Goal: Task Accomplishment & Management: Complete application form

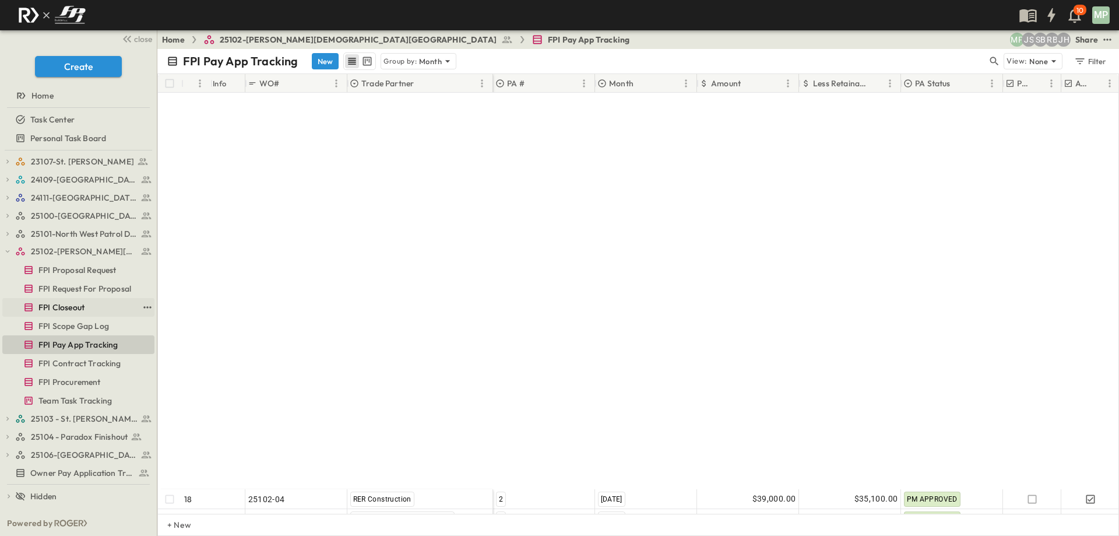
scroll to position [441, 0]
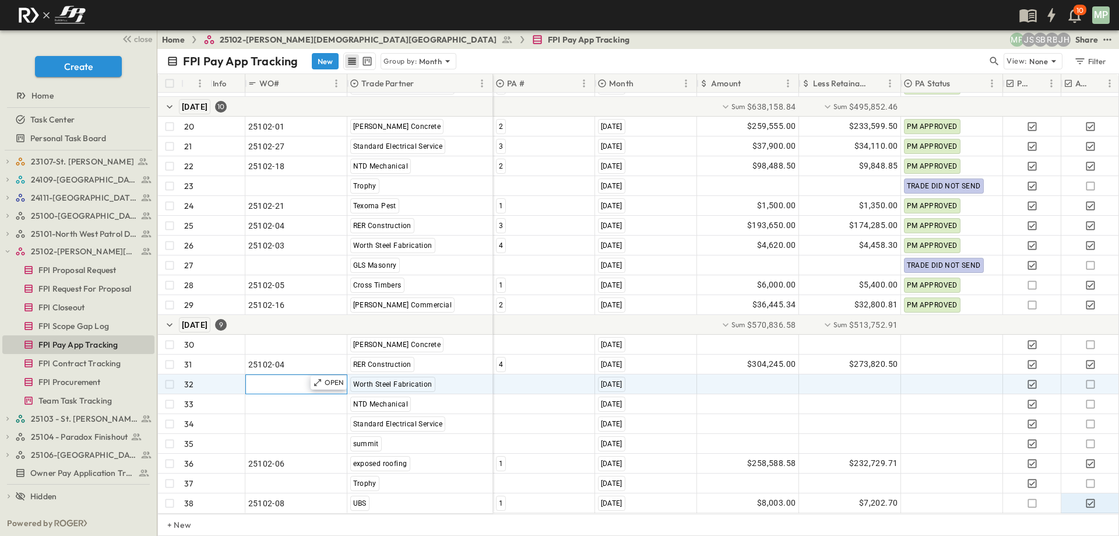
click at [276, 379] on span ""24101-01"" at bounding box center [269, 384] width 42 height 12
type input "********"
click at [515, 375] on div at bounding box center [544, 384] width 101 height 19
click at [528, 414] on span "5" at bounding box center [528, 413] width 4 height 9
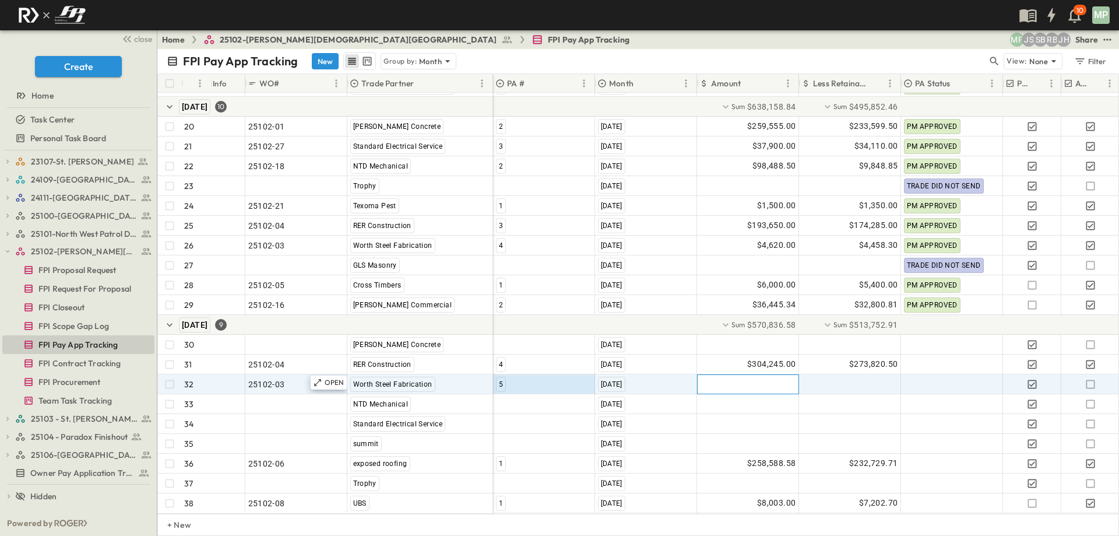
click at [746, 375] on div at bounding box center [748, 384] width 101 height 19
type input "********"
type input "*"
type input "********"
click at [1098, 375] on div at bounding box center [1090, 384] width 57 height 19
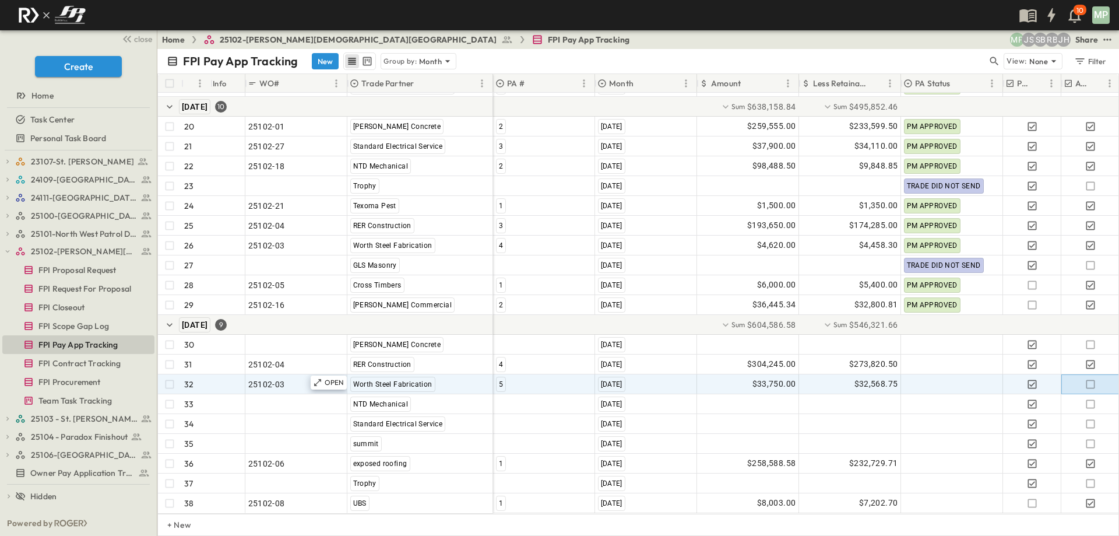
click at [1094, 379] on icon "button" at bounding box center [1090, 383] width 9 height 9
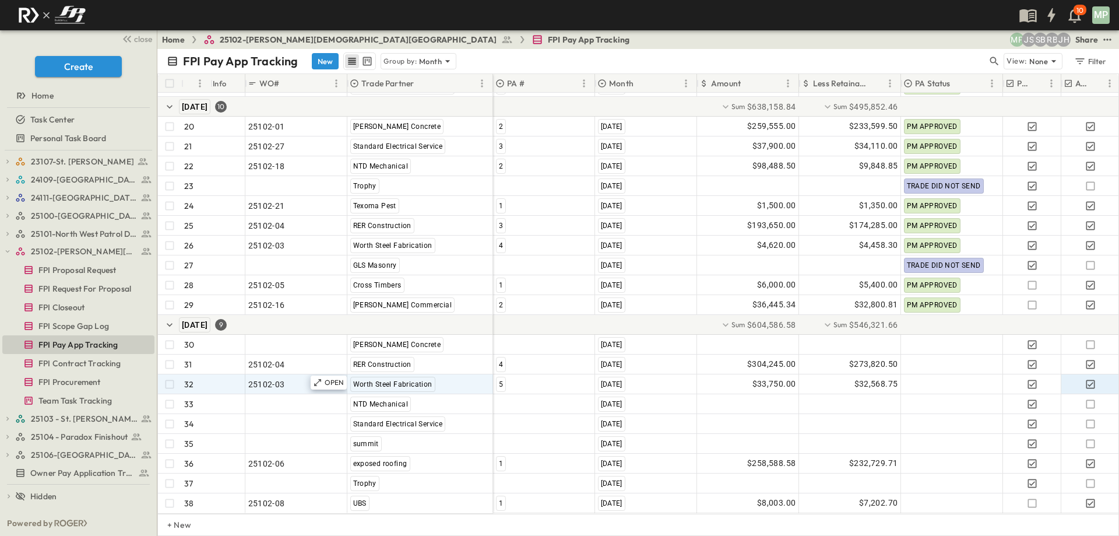
click at [0, 251] on div "23107-St. [PERSON_NAME] FPI Procurement FPI Scope Gap Log FPI Request For Propo…" at bounding box center [78, 330] width 157 height 360
click at [5, 251] on icon "button" at bounding box center [7, 251] width 8 height 8
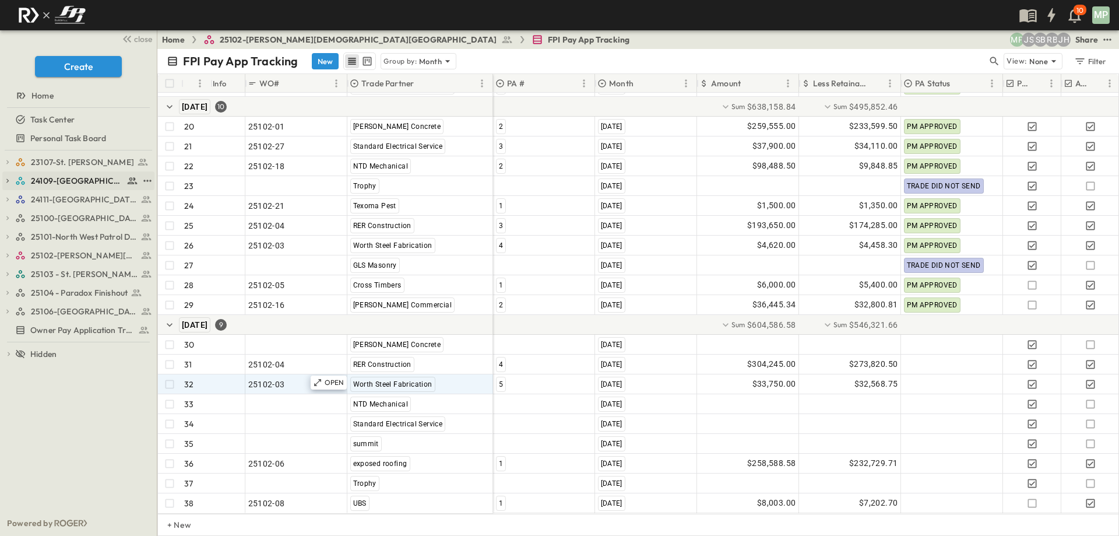
click at [10, 181] on icon "button" at bounding box center [7, 181] width 8 height 8
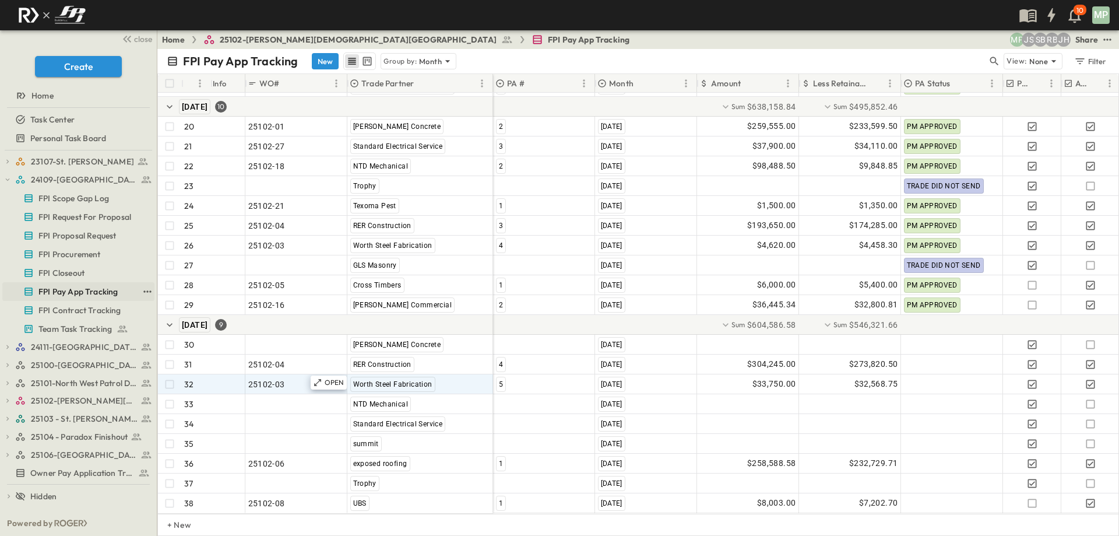
click at [83, 291] on span "FPI Pay App Tracking" at bounding box center [77, 292] width 79 height 12
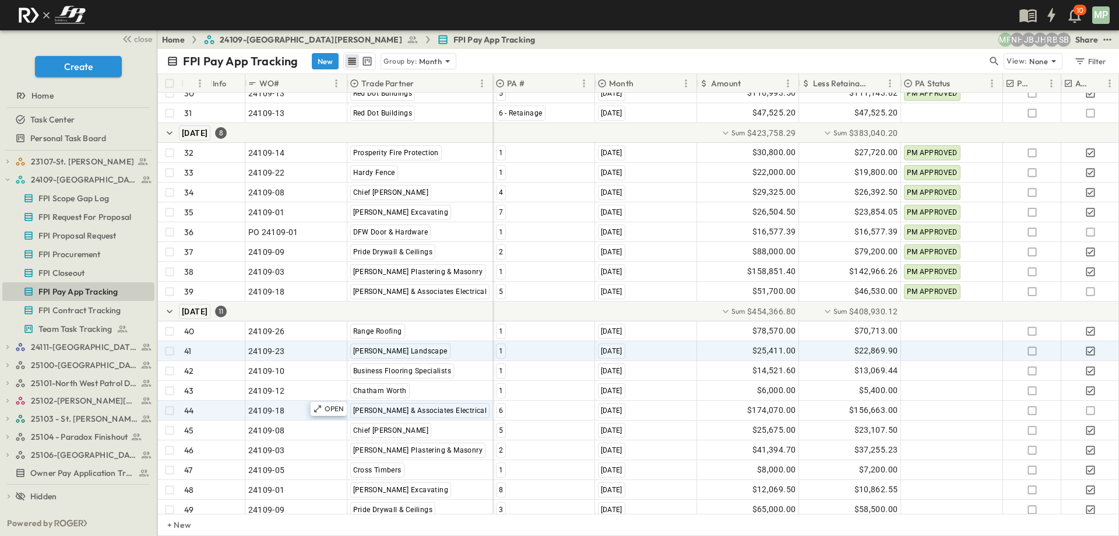
scroll to position [778, 0]
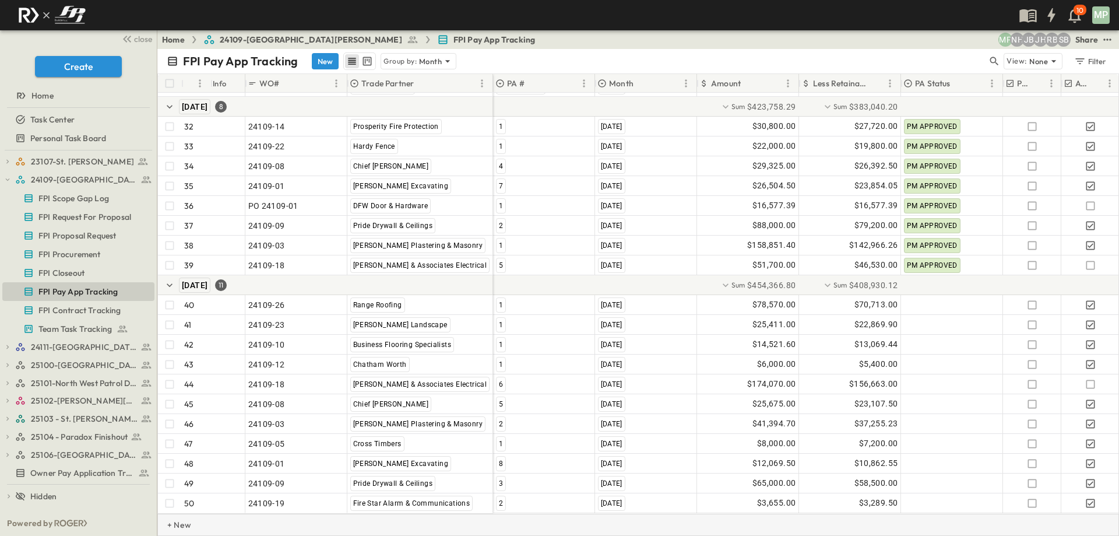
click at [177, 519] on div "+ New" at bounding box center [171, 524] width 26 height 21
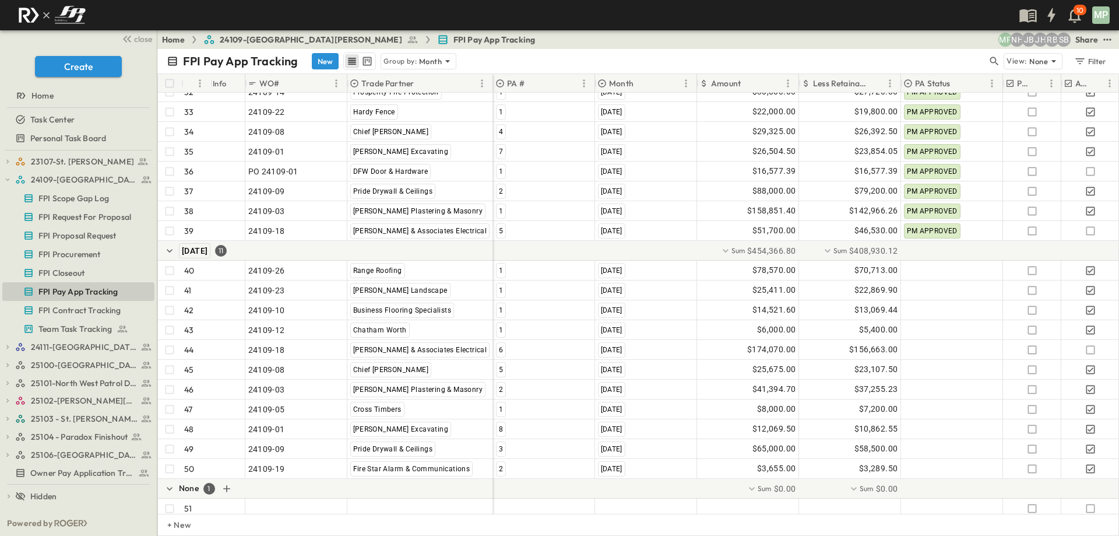
scroll to position [817, 0]
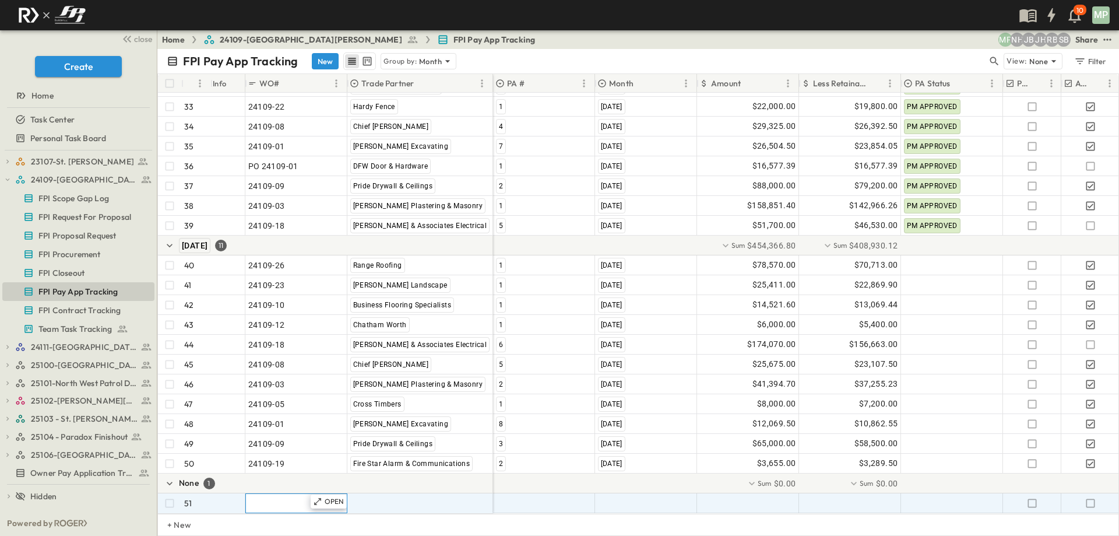
click at [262, 497] on span ""24101-01"" at bounding box center [269, 503] width 42 height 12
type input "******"
type input "********"
click at [430, 497] on span ""[PERSON_NAME] Excavating"" at bounding box center [407, 503] width 115 height 12
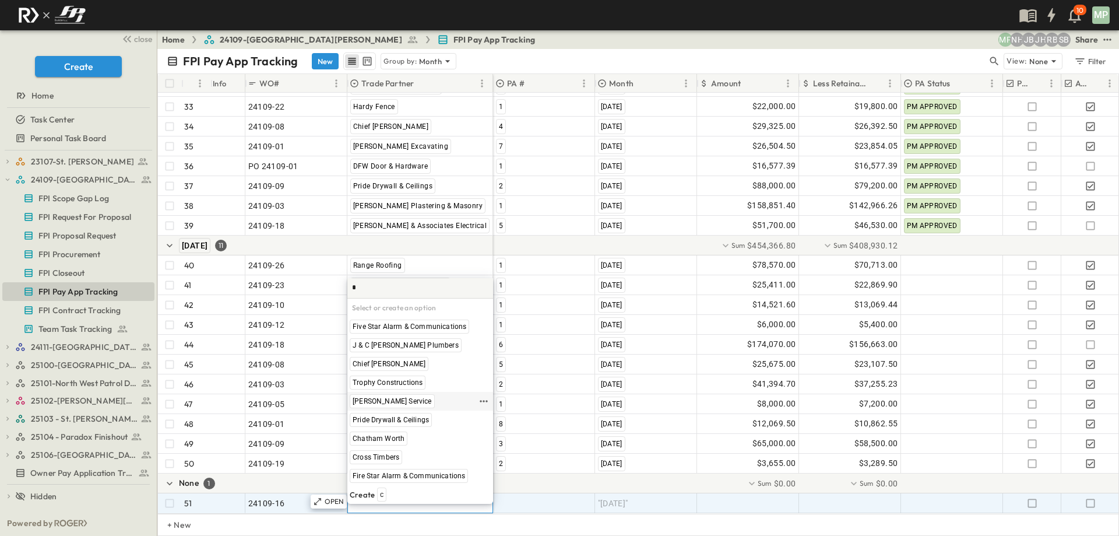
click at [392, 399] on span "[PERSON_NAME] Service" at bounding box center [392, 400] width 79 height 9
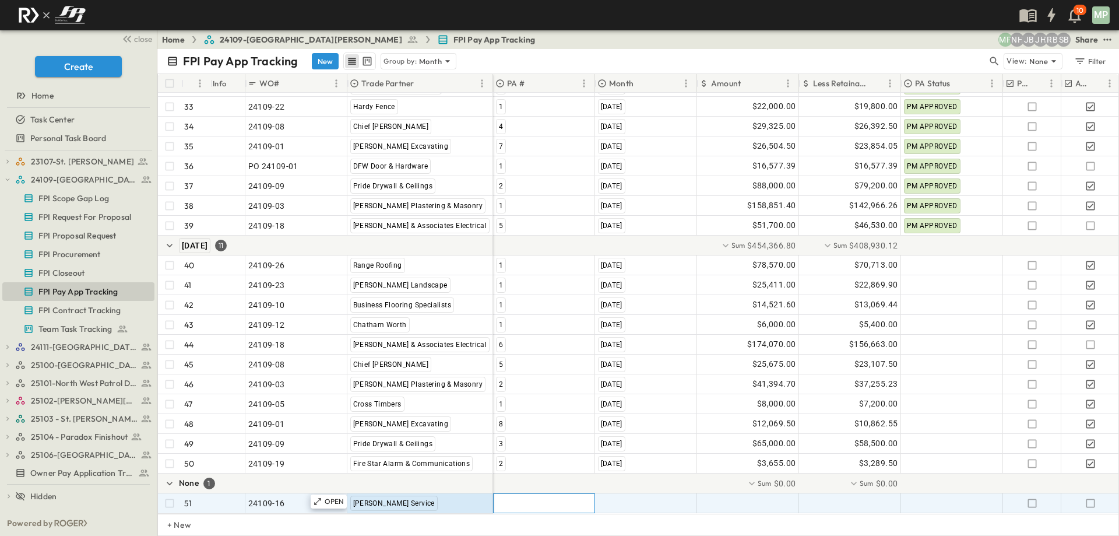
click at [536, 494] on div at bounding box center [544, 503] width 101 height 19
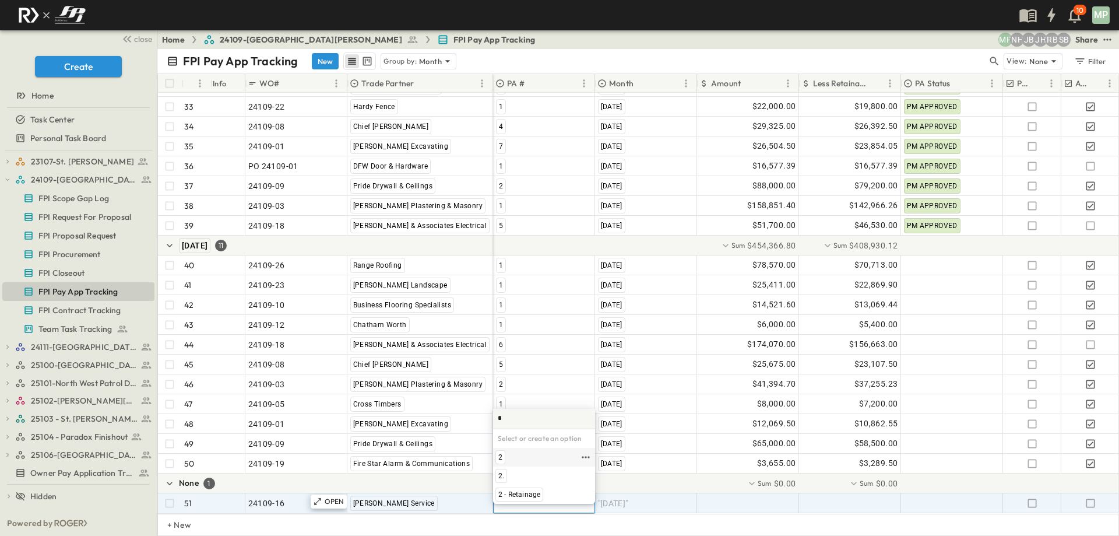
click at [501, 458] on span "2" at bounding box center [500, 456] width 4 height 9
click at [620, 497] on span ""[DATE]"" at bounding box center [613, 503] width 30 height 12
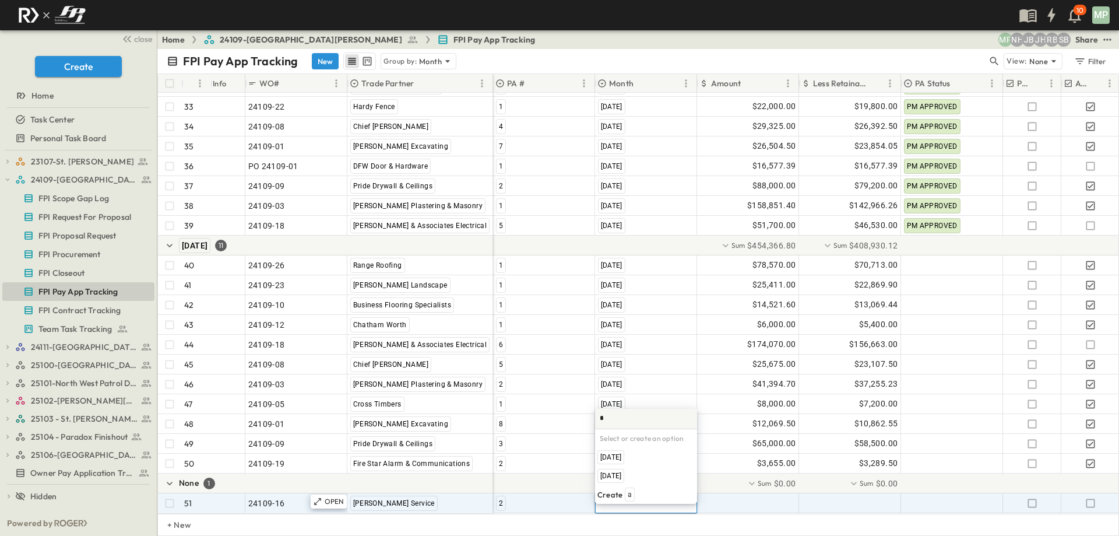
scroll to position [0, 0]
click at [621, 477] on span "[DATE]" at bounding box center [610, 475] width 21 height 9
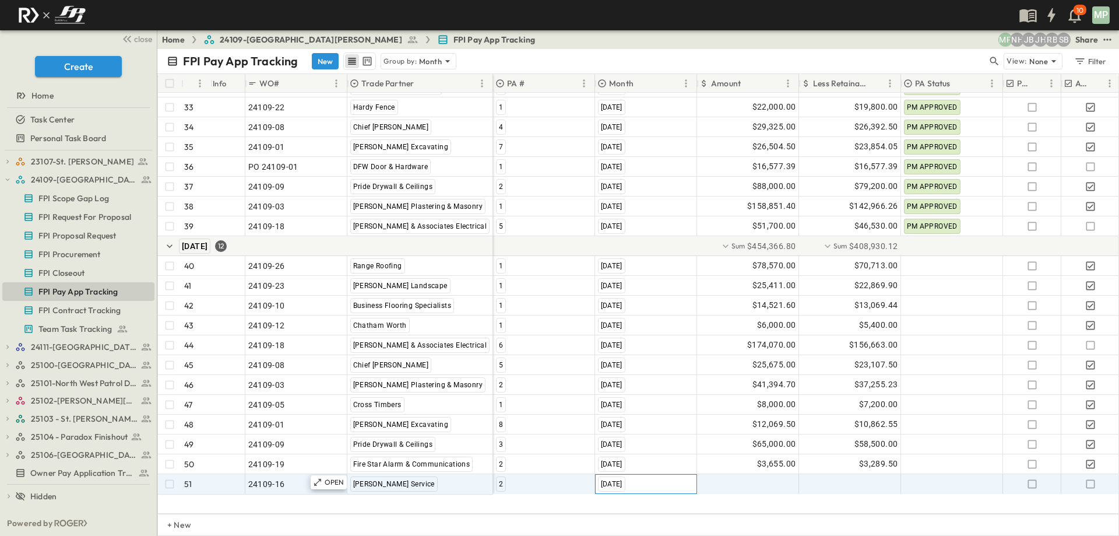
scroll to position [797, 0]
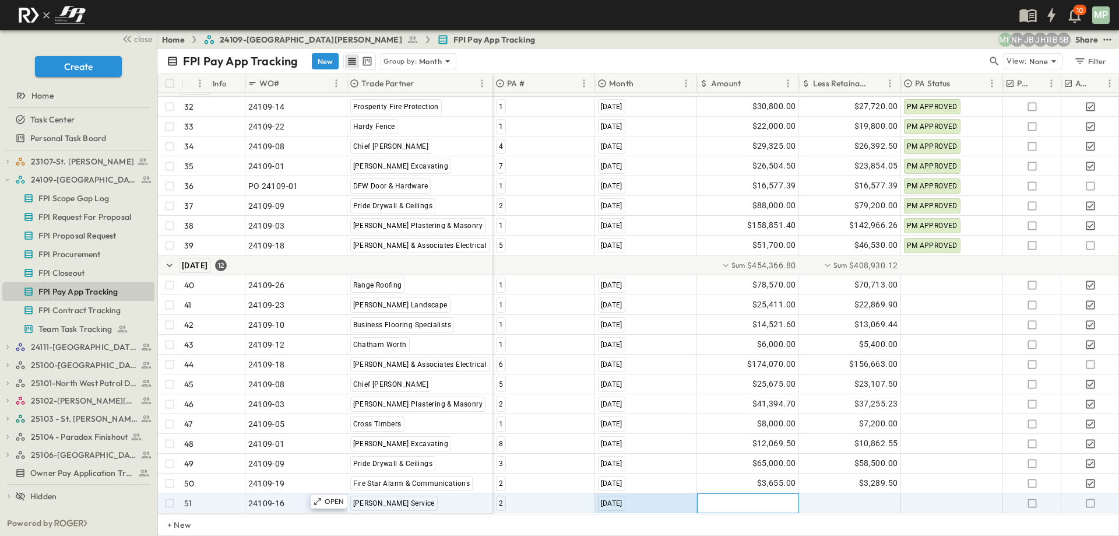
click at [749, 494] on div at bounding box center [748, 503] width 101 height 19
type input "*********"
click at [1091, 497] on icon "button" at bounding box center [1091, 503] width 12 height 12
click at [7, 181] on icon "button" at bounding box center [7, 179] width 8 height 8
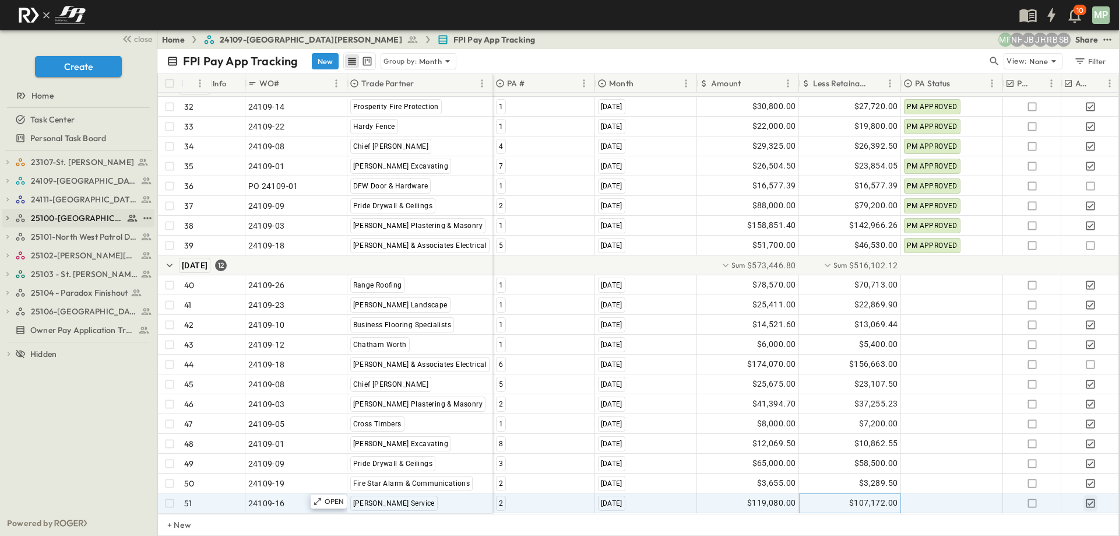
click at [9, 219] on icon "button" at bounding box center [7, 218] width 8 height 8
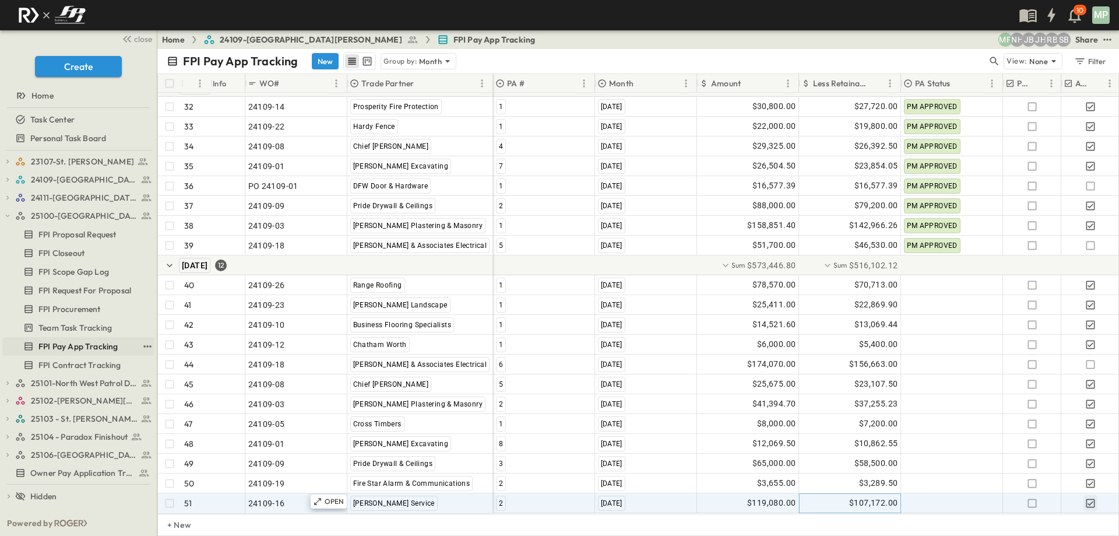
click at [103, 345] on span "FPI Pay App Tracking" at bounding box center [77, 346] width 79 height 12
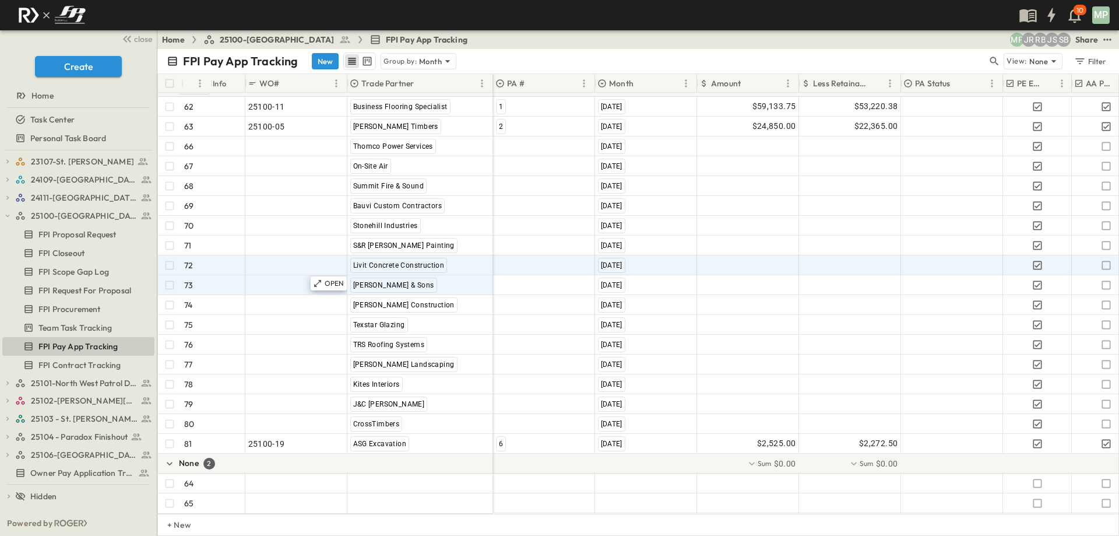
scroll to position [1352, 0]
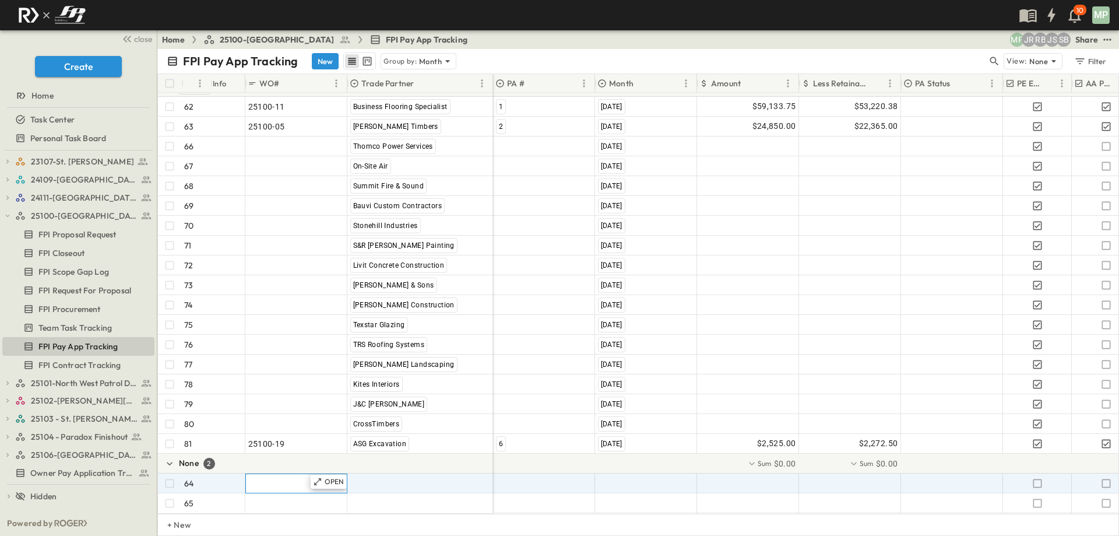
click at [286, 477] on span ""24101-01"" at bounding box center [269, 483] width 42 height 12
type input "********"
click at [354, 477] on span ""[PERSON_NAME] Excavating"" at bounding box center [407, 483] width 115 height 12
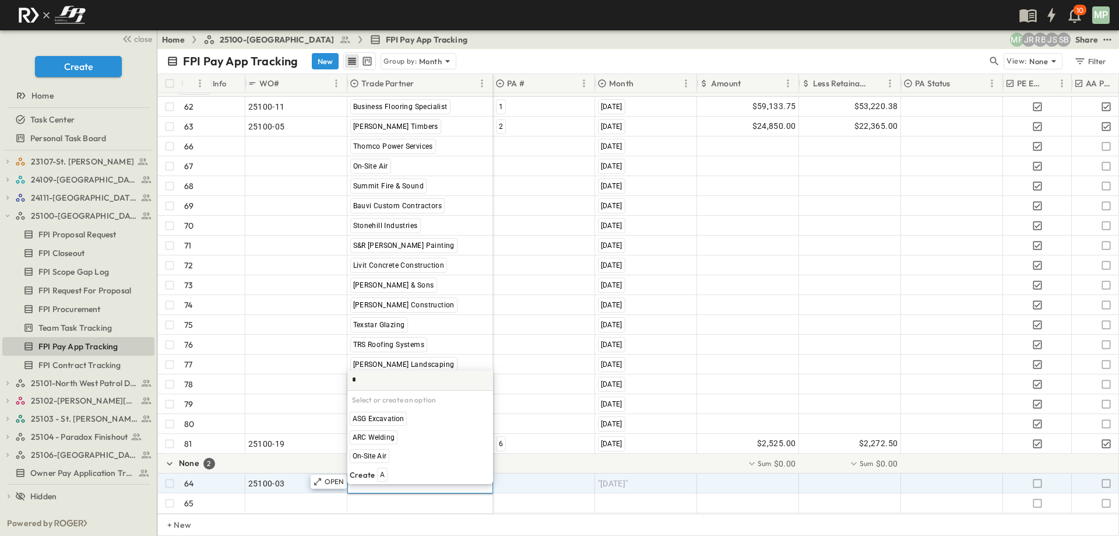
scroll to position [0, 0]
click at [385, 440] on span "ARC Welding" at bounding box center [374, 437] width 42 height 9
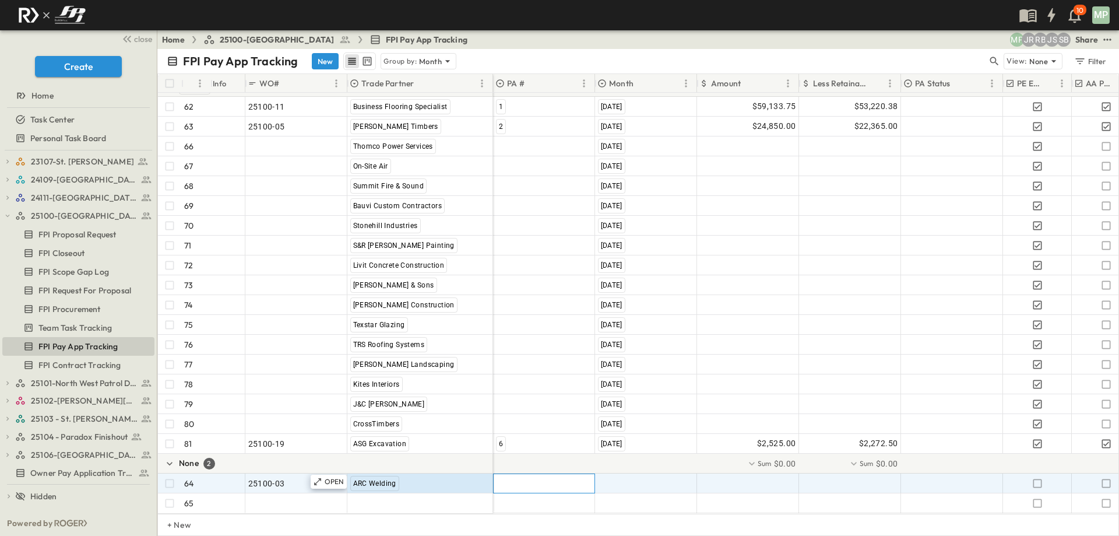
click at [527, 479] on div at bounding box center [544, 483] width 101 height 19
type input "*"
click at [498, 511] on span "4" at bounding box center [500, 512] width 4 height 9
click at [612, 480] on span ""[DATE]"" at bounding box center [613, 483] width 30 height 12
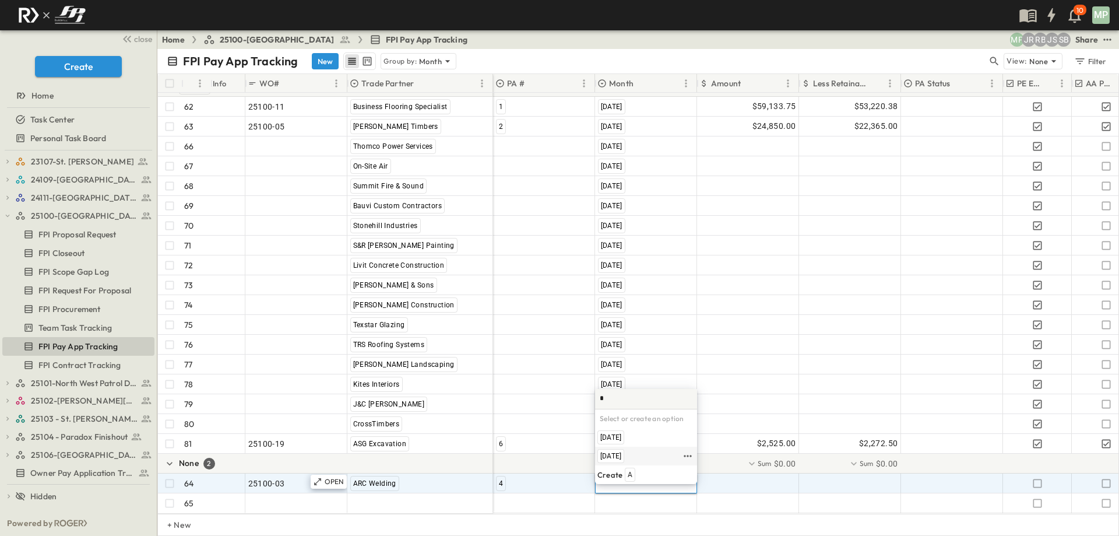
click at [621, 456] on span "[DATE]" at bounding box center [610, 455] width 21 height 9
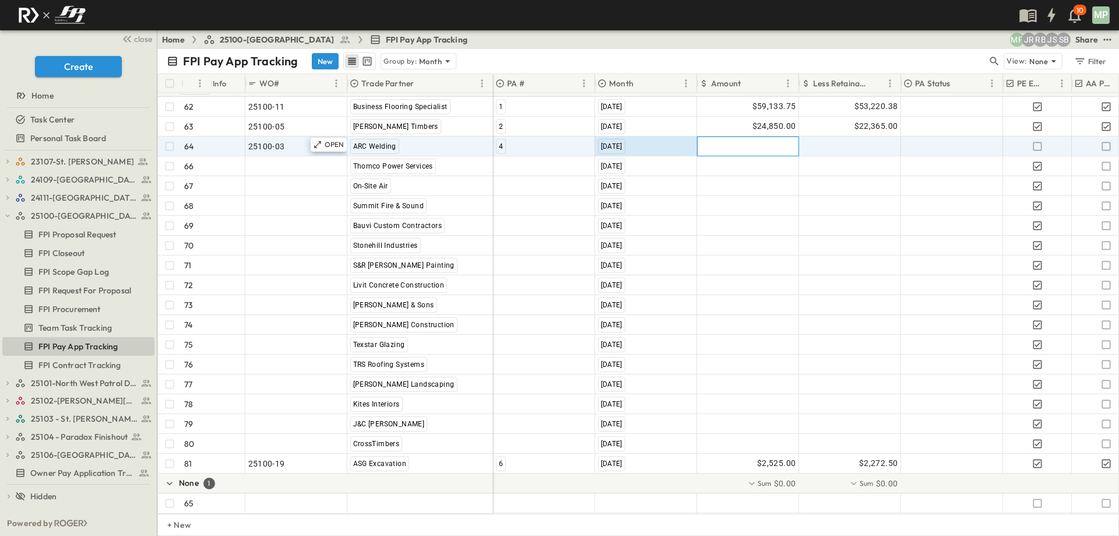
click at [774, 137] on div at bounding box center [748, 146] width 101 height 19
type input "*"
type input "********"
click at [1105, 140] on icon "button" at bounding box center [1107, 146] width 12 height 12
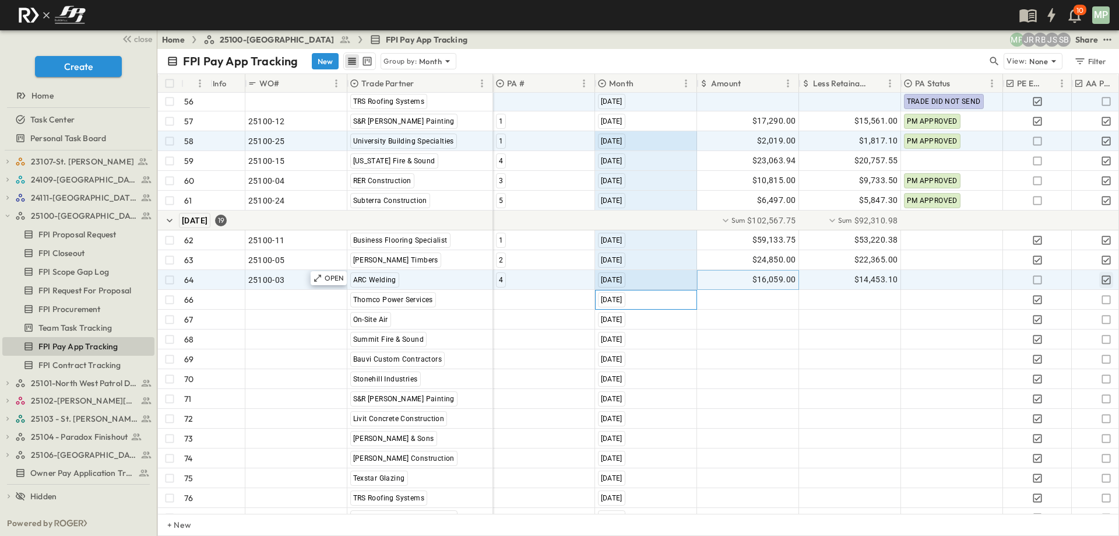
drag, startPoint x: 676, startPoint y: 150, endPoint x: 663, endPoint y: 115, distance: 37.8
click at [663, 115] on div "[DATE] $6,346.30 $5,711.67 PM APPROVED Missing Pictures & COI for Stored Materi…" at bounding box center [990, 329] width 994 height 515
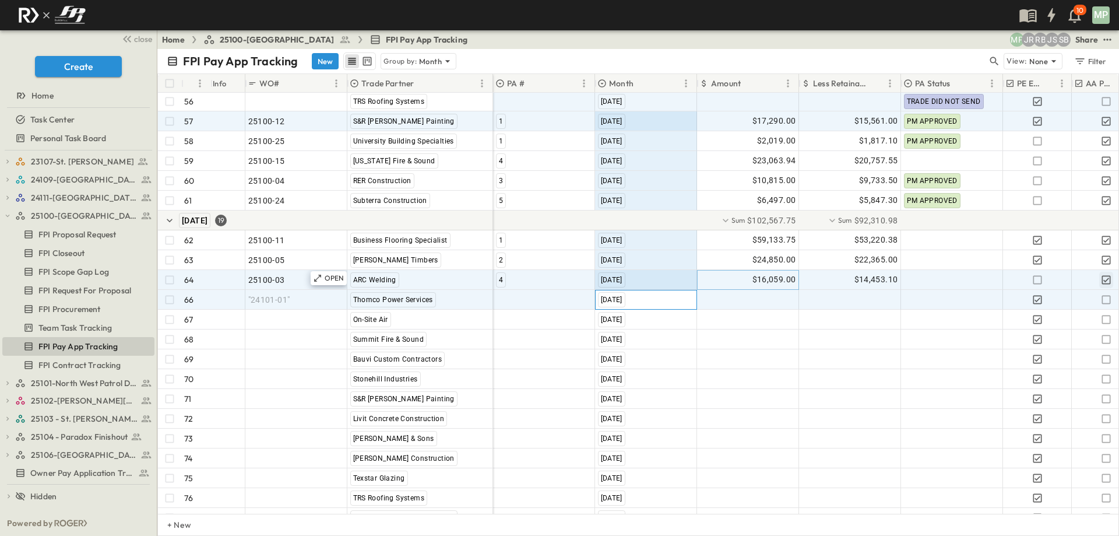
scroll to position [1203, 0]
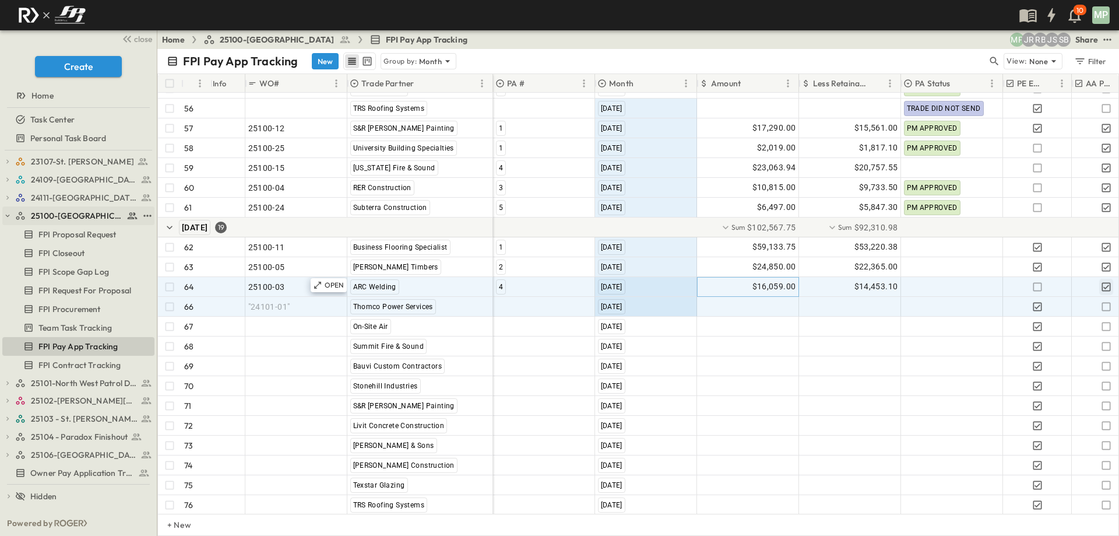
click at [9, 216] on icon "button" at bounding box center [8, 216] width 4 height 2
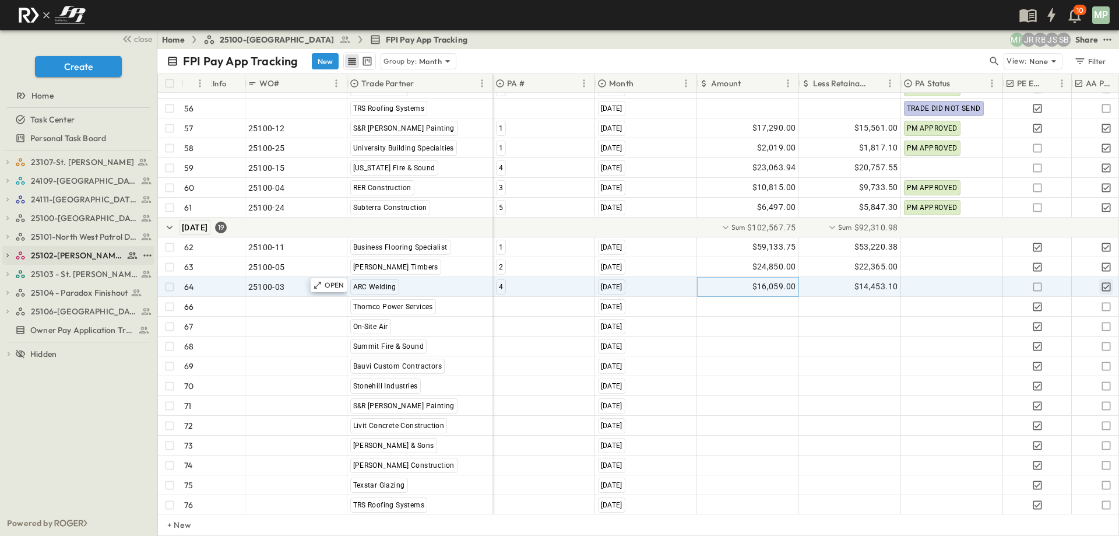
click at [9, 255] on icon "button" at bounding box center [7, 255] width 8 height 8
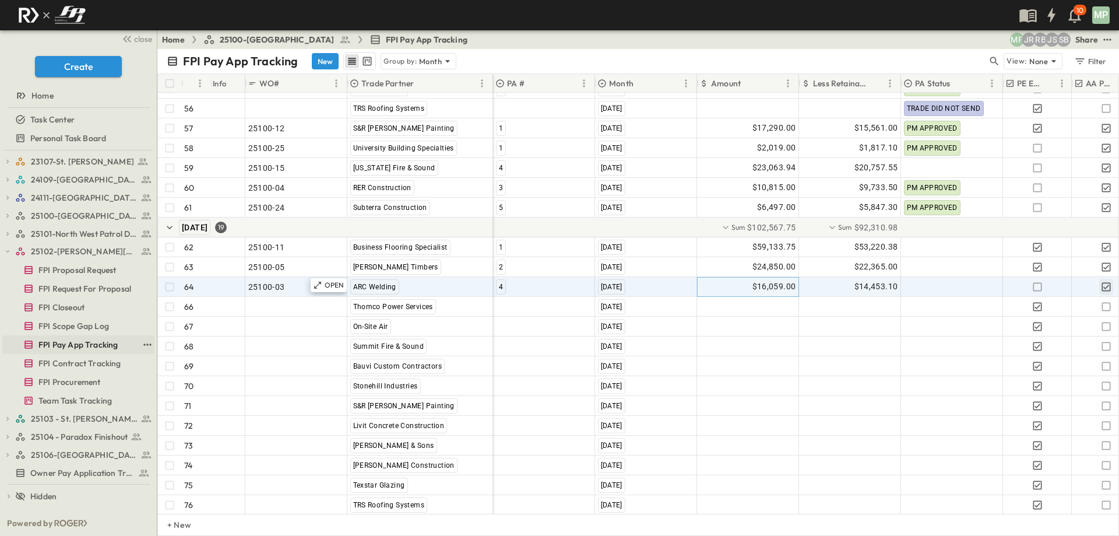
click at [96, 345] on span "FPI Pay App Tracking" at bounding box center [77, 345] width 79 height 12
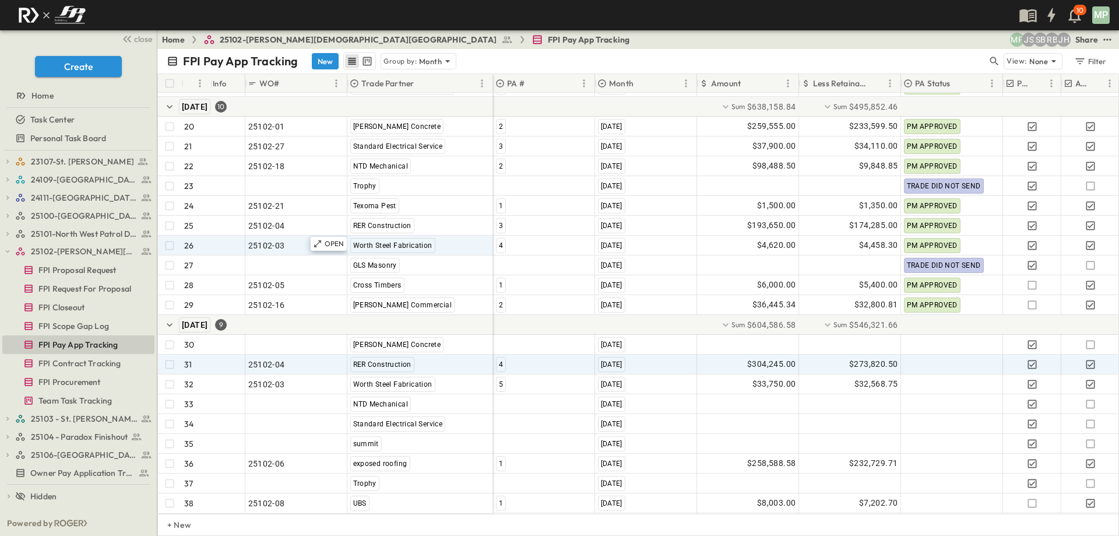
scroll to position [441, 0]
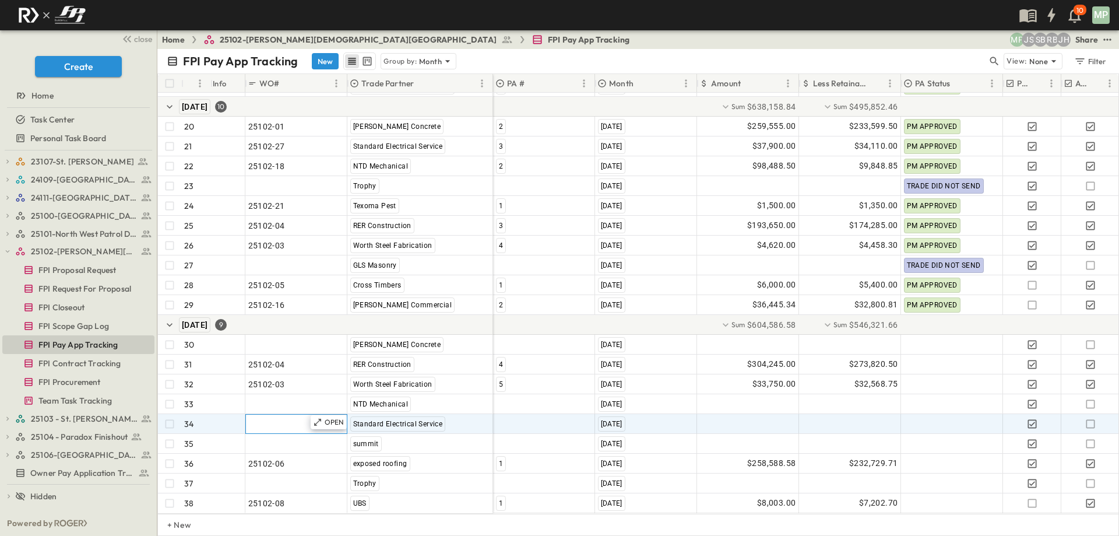
click at [292, 416] on div ""24101-01"" at bounding box center [296, 424] width 96 height 16
type input "********"
click at [547, 414] on div at bounding box center [544, 423] width 101 height 19
click at [503, 472] on div "4" at bounding box center [501, 472] width 10 height 14
click at [740, 415] on div at bounding box center [748, 423] width 101 height 19
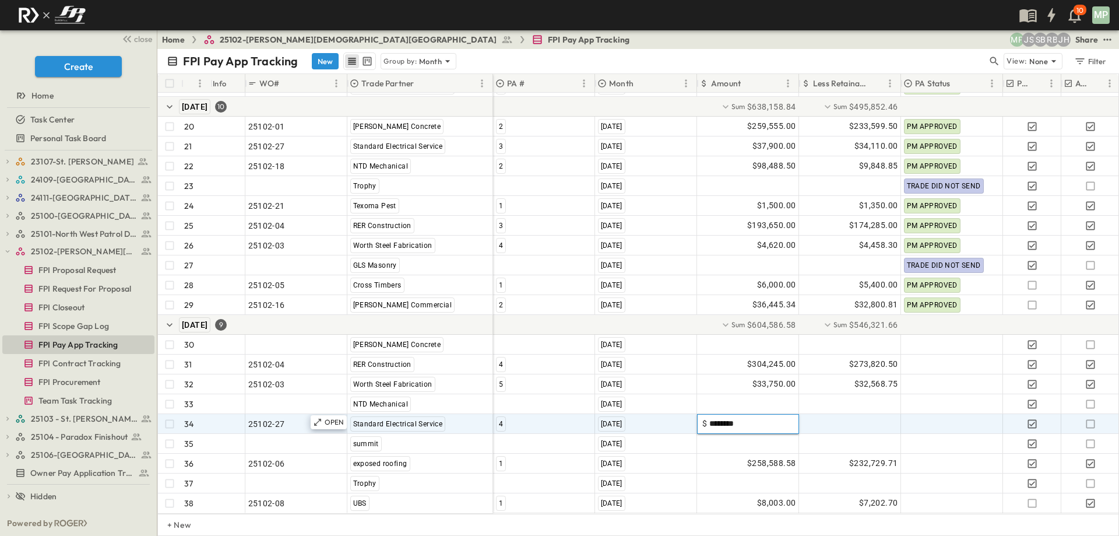
type input "*********"
click at [1091, 418] on icon "button" at bounding box center [1091, 424] width 12 height 12
click at [10, 252] on icon "button" at bounding box center [7, 251] width 8 height 8
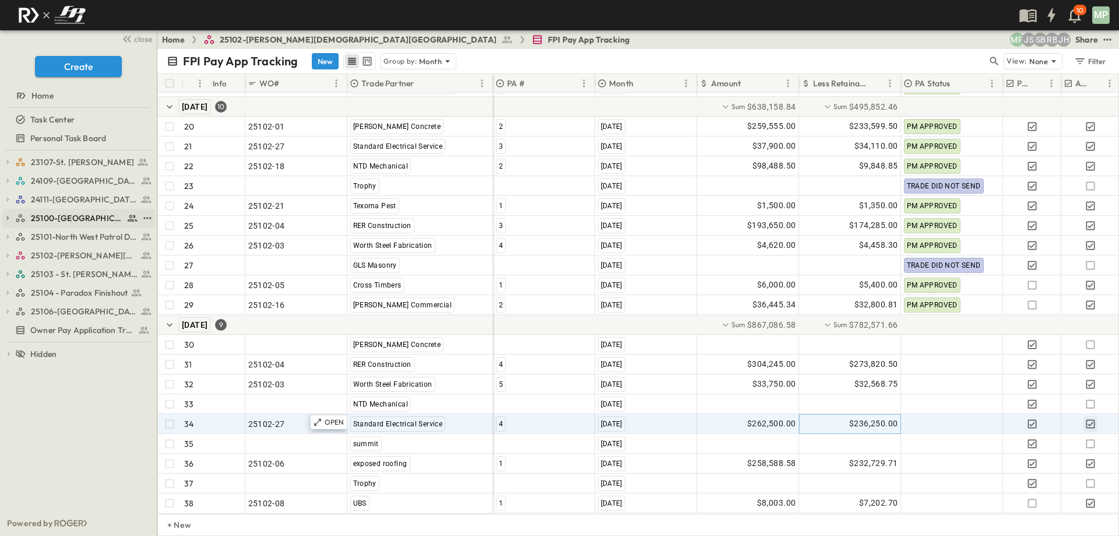
click at [13, 217] on div "25100-[GEOGRAPHIC_DATA]" at bounding box center [78, 218] width 152 height 19
click at [8, 219] on icon "button" at bounding box center [7, 218] width 8 height 8
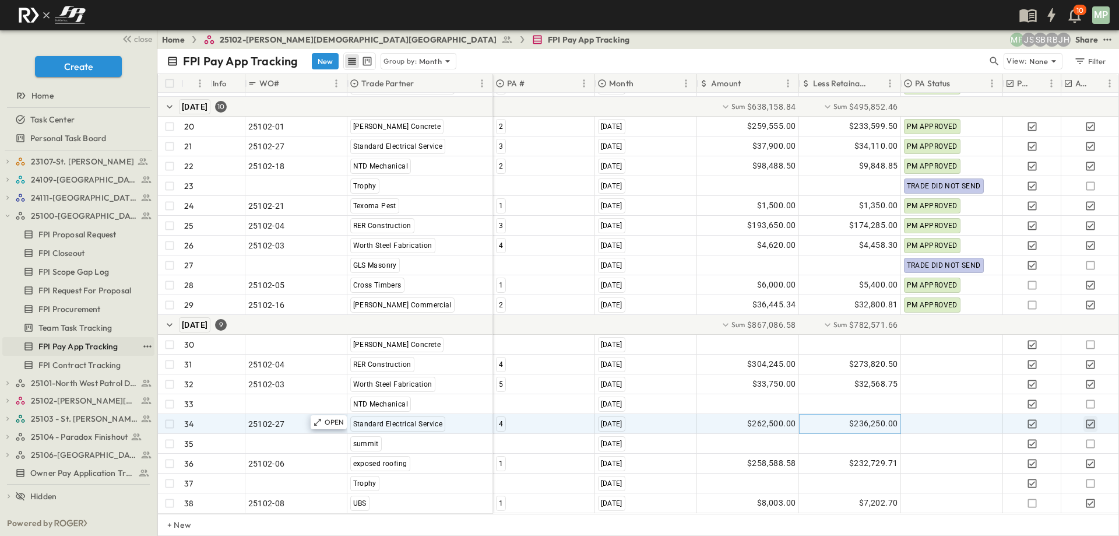
click at [76, 342] on span "FPI Pay App Tracking" at bounding box center [77, 346] width 79 height 12
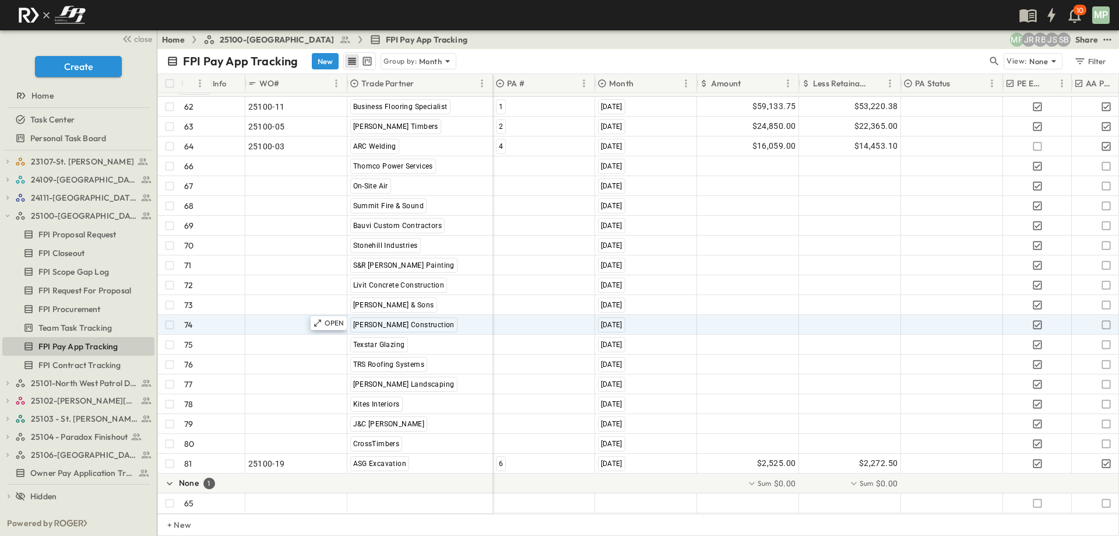
scroll to position [1352, 0]
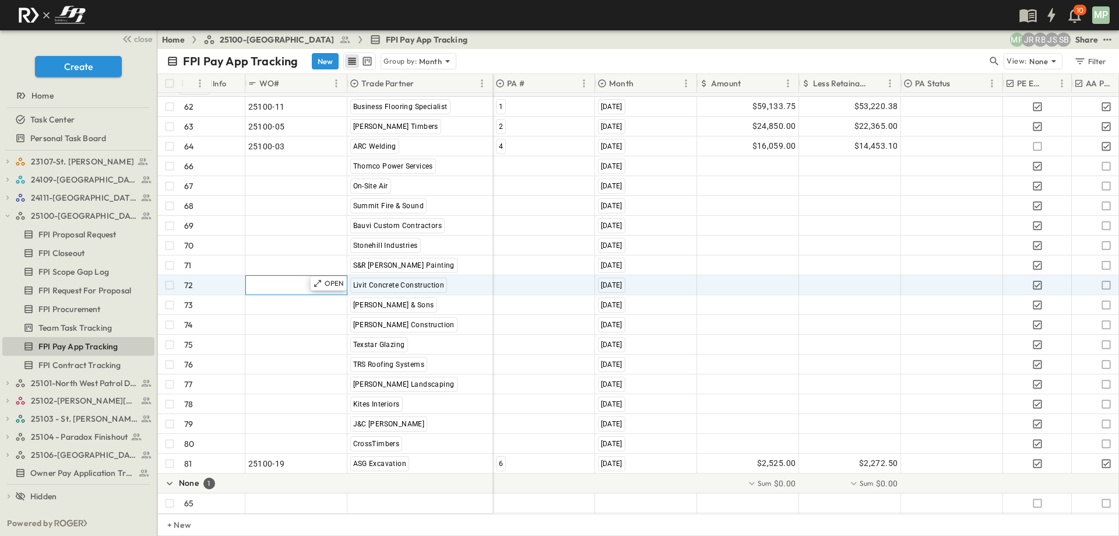
click at [266, 279] on span ""24101-01"" at bounding box center [269, 285] width 42 height 12
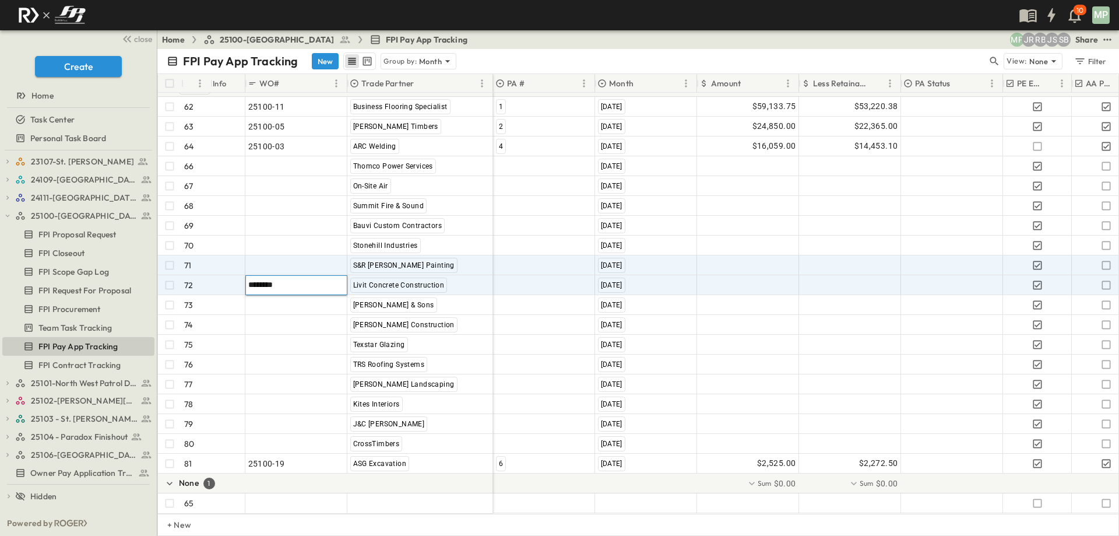
type input "********"
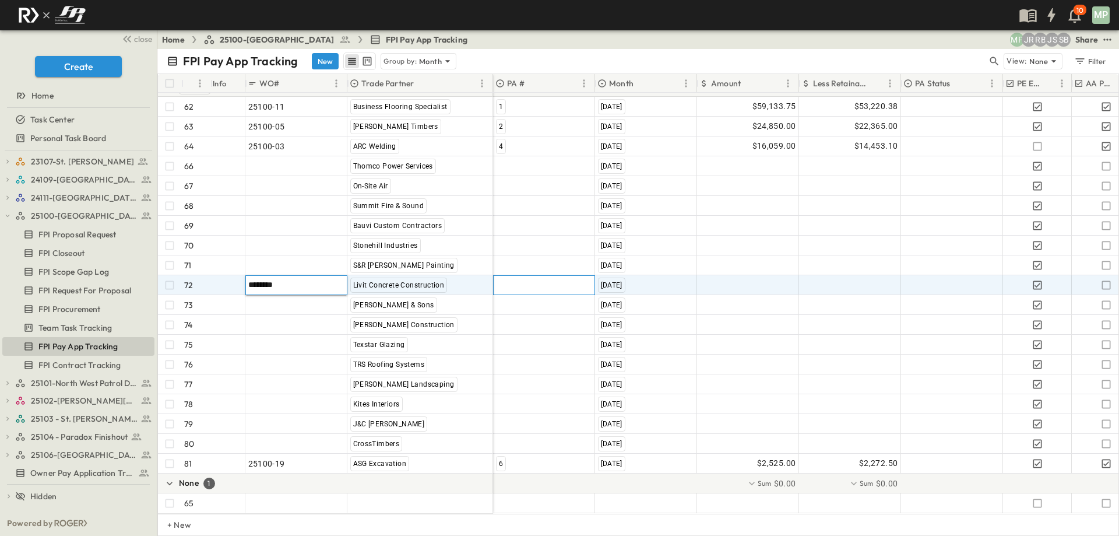
click at [513, 276] on div at bounding box center [544, 285] width 101 height 19
type input "*"
click at [498, 315] on div "5" at bounding box center [501, 315] width 10 height 14
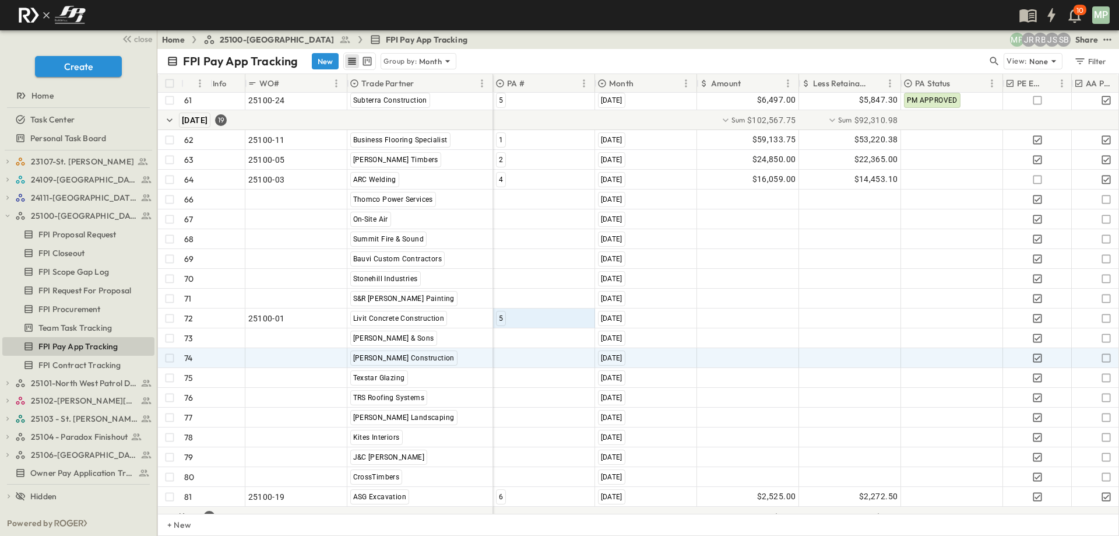
scroll to position [1352, 0]
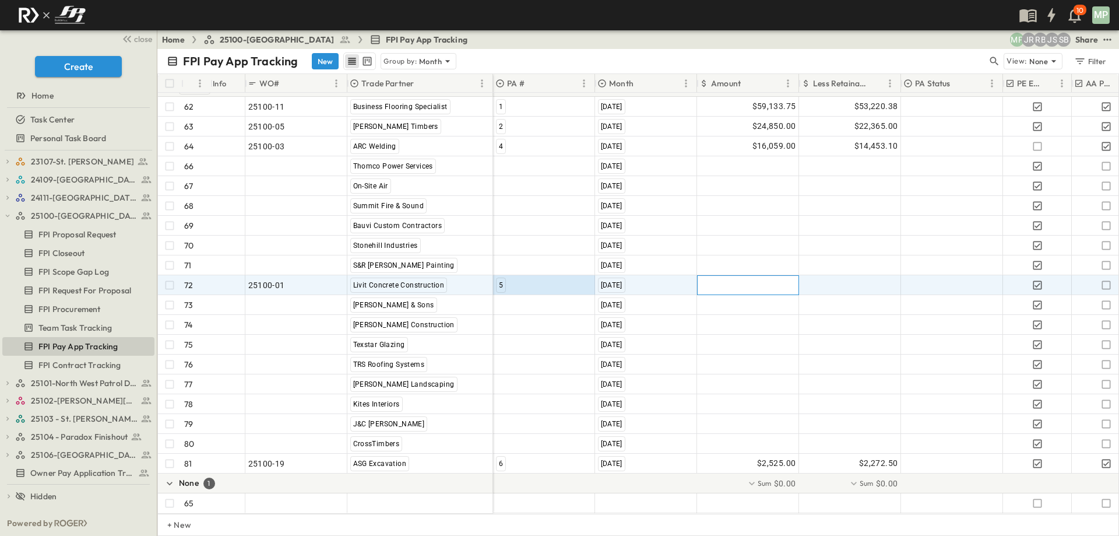
click at [738, 279] on div at bounding box center [748, 285] width 101 height 19
type input "*********"
type input "********"
click at [1107, 279] on icon "button" at bounding box center [1107, 285] width 12 height 12
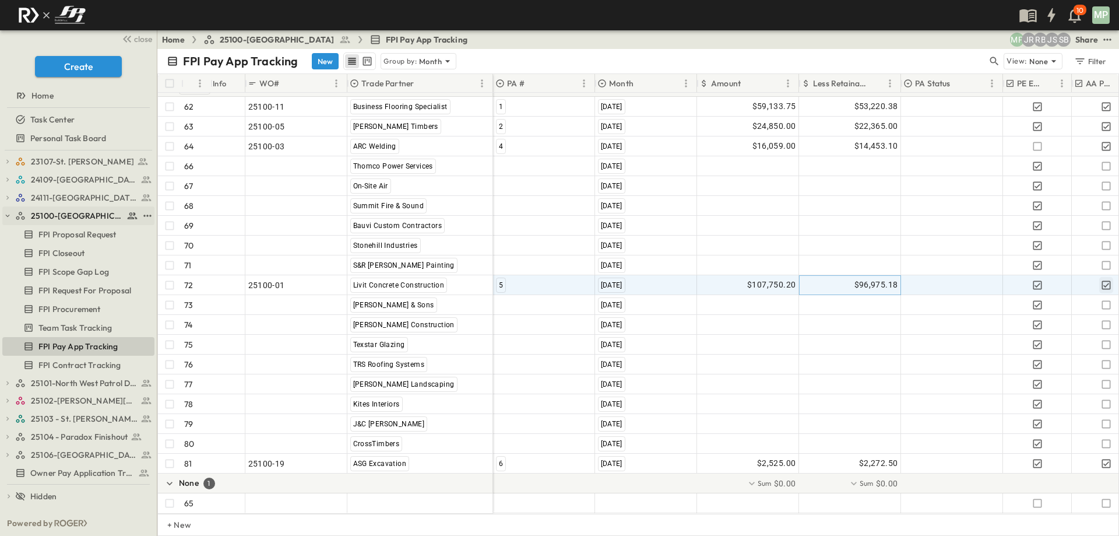
click at [9, 213] on icon "button" at bounding box center [7, 216] width 8 height 8
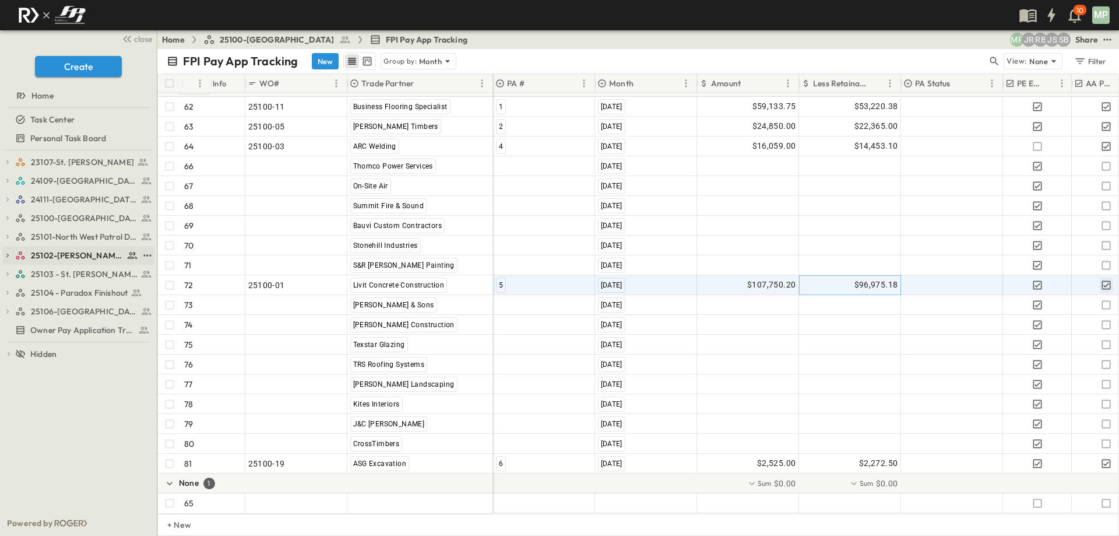
click at [10, 254] on icon "button" at bounding box center [7, 255] width 8 height 8
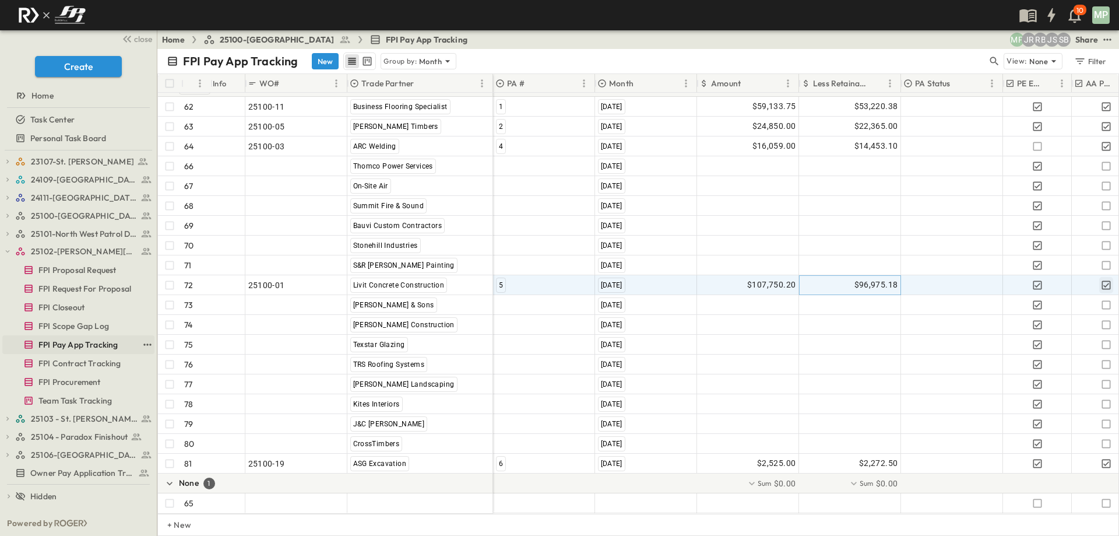
click at [80, 343] on span "FPI Pay App Tracking" at bounding box center [77, 345] width 79 height 12
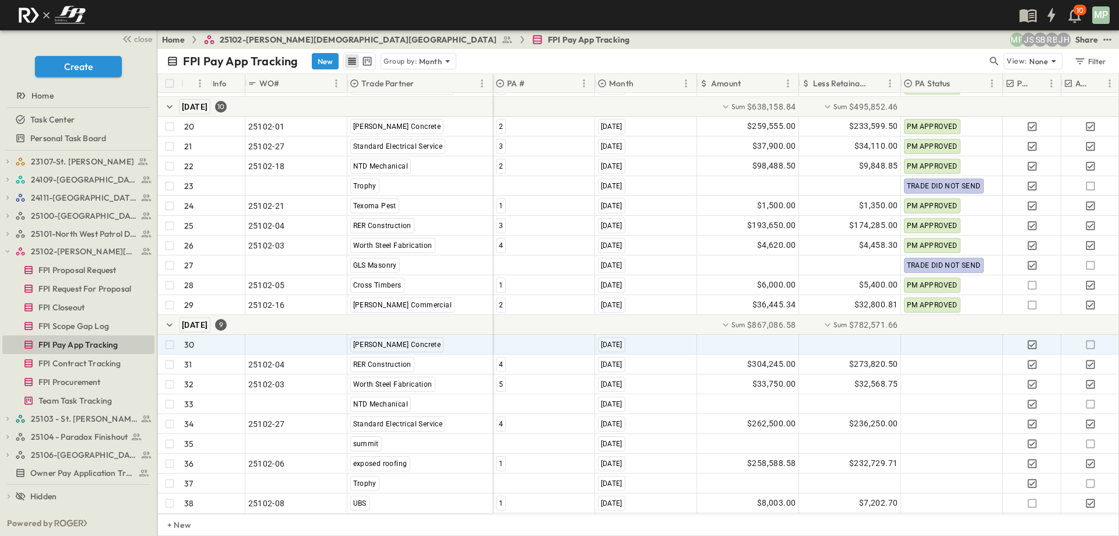
scroll to position [441, 0]
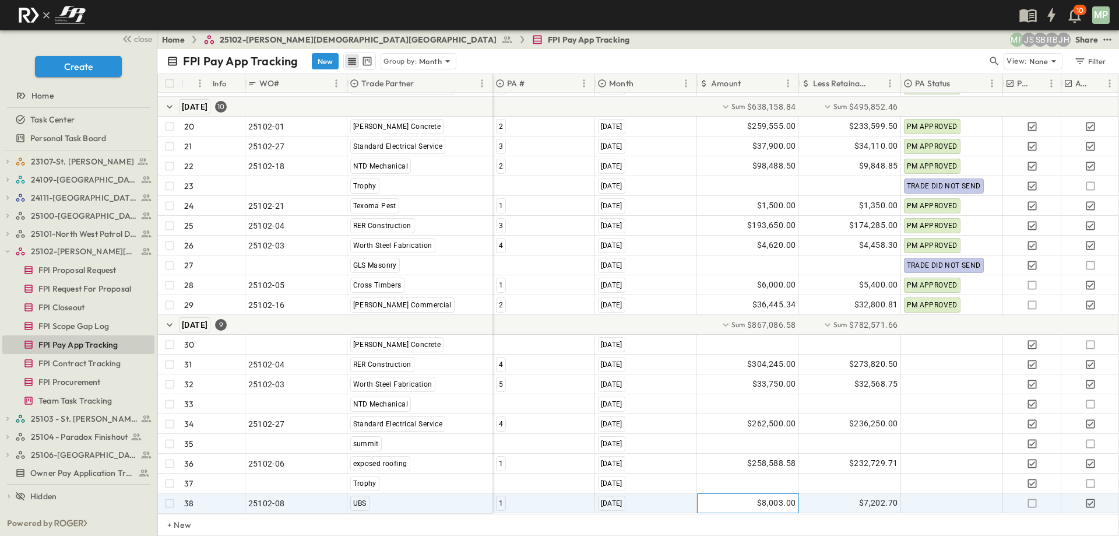
click at [782, 497] on span "$8,003.00" at bounding box center [776, 502] width 39 height 13
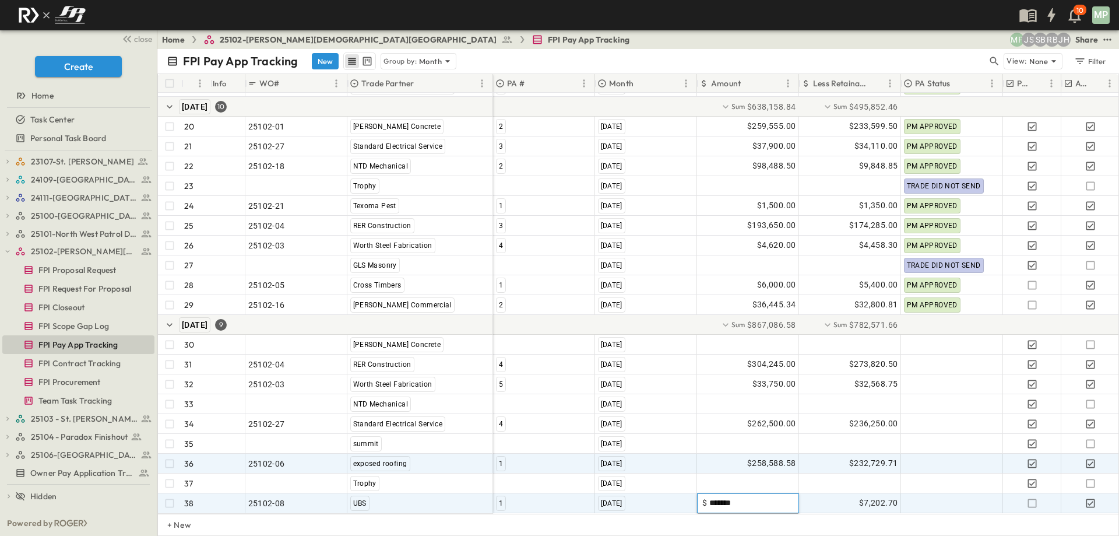
type input "********"
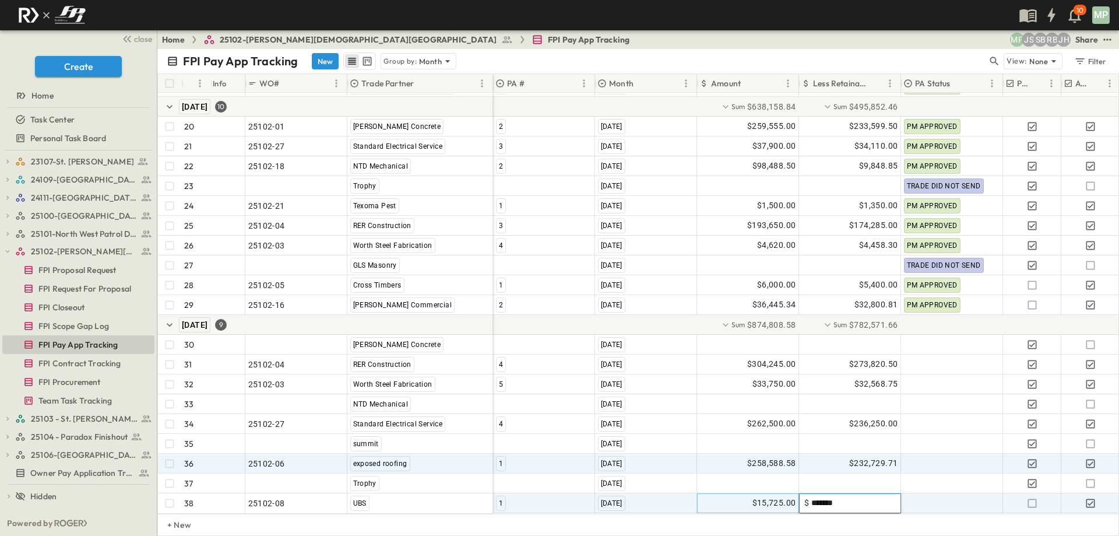
type input "********"
